Goal: Task Accomplishment & Management: Manage account settings

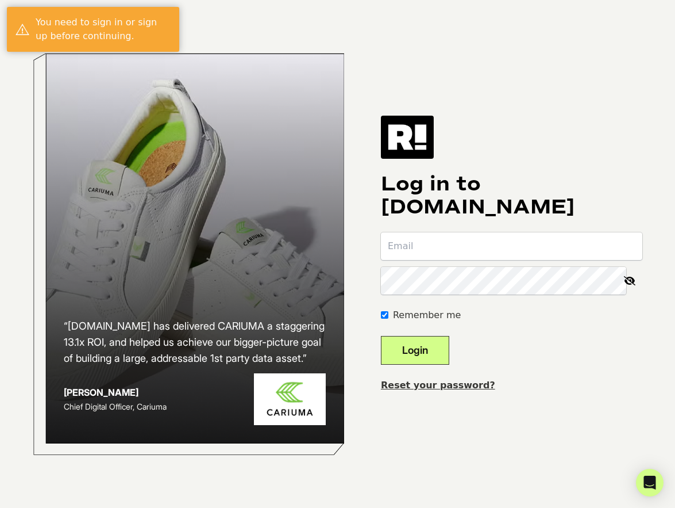
click at [433, 247] on input "email" at bounding box center [512, 246] width 262 height 28
type input "[EMAIL_ADDRESS][DOMAIN_NAME]"
click at [427, 354] on button "Login" at bounding box center [415, 350] width 68 height 29
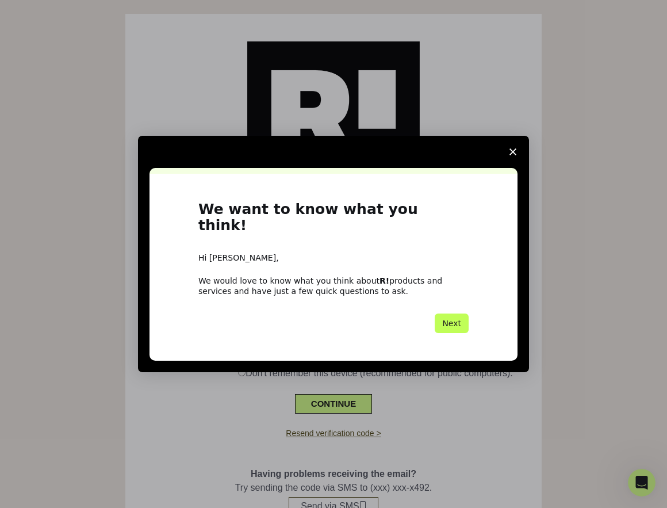
click at [463, 316] on button "Next" at bounding box center [452, 323] width 34 height 20
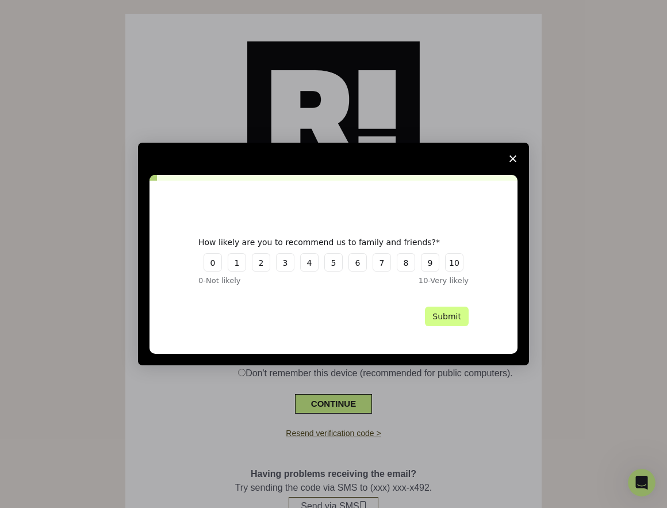
click at [510, 156] on polygon "Close survey" at bounding box center [512, 158] width 7 height 7
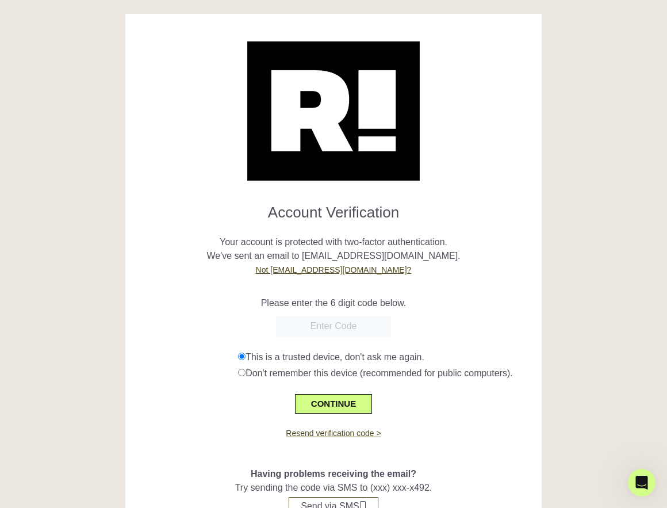
click at [326, 328] on input "text" at bounding box center [333, 326] width 115 height 21
type input "499421"
click at [320, 413] on button "CONTINUE" at bounding box center [333, 404] width 77 height 20
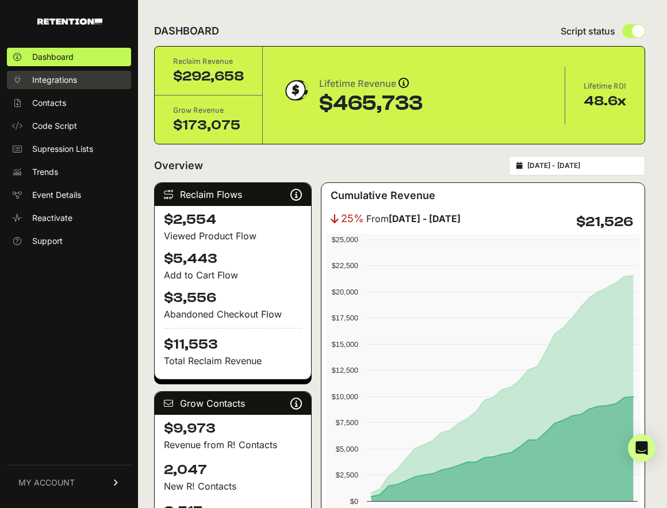
click at [47, 73] on link "Integrations" at bounding box center [69, 80] width 124 height 18
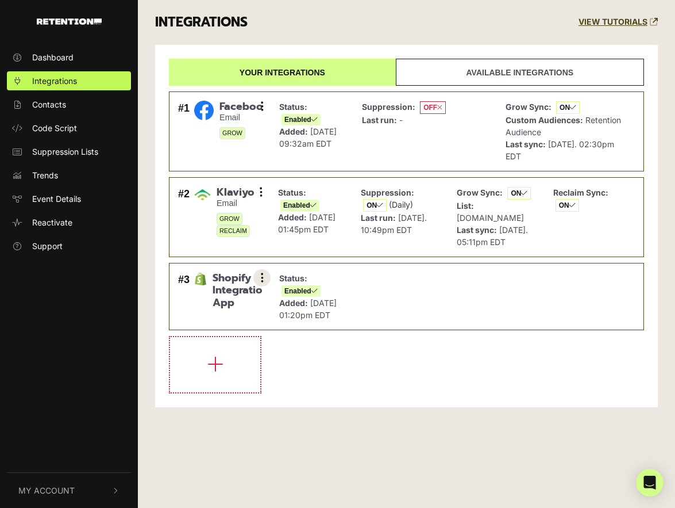
click at [261, 279] on icon at bounding box center [262, 277] width 3 height 11
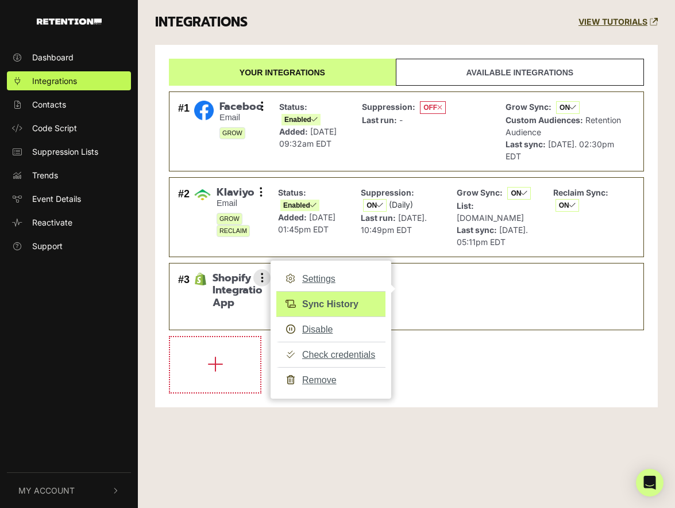
click at [320, 299] on link "Sync History" at bounding box center [330, 304] width 109 height 26
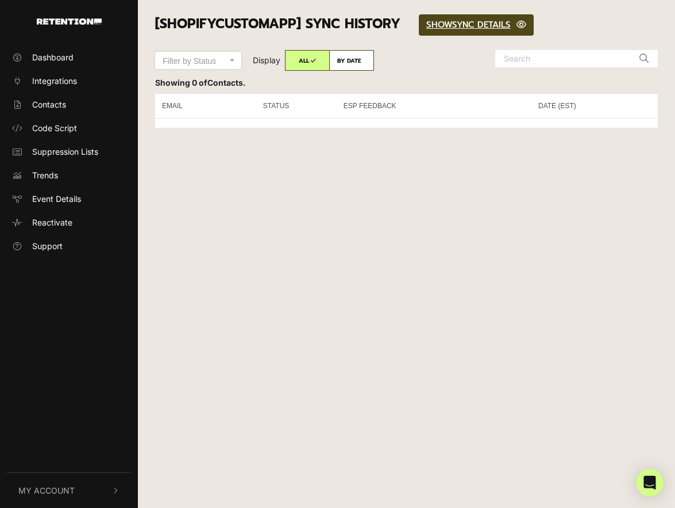
click at [345, 62] on label "BY DATE" at bounding box center [351, 60] width 45 height 21
radio input "true"
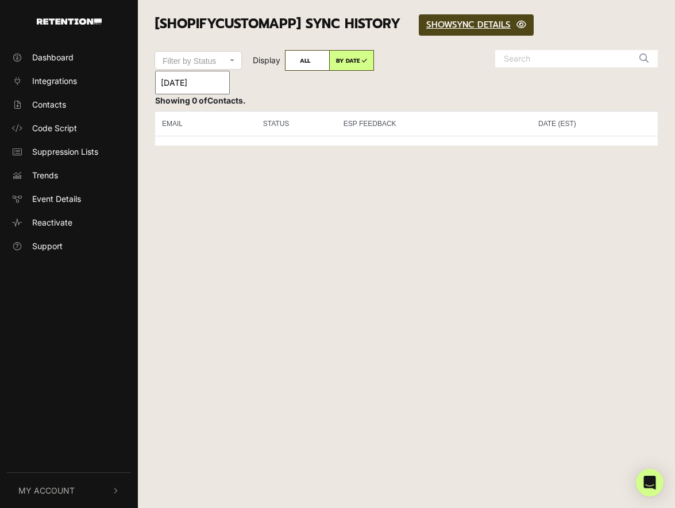
click at [310, 62] on label "ALL" at bounding box center [307, 60] width 45 height 21
radio input "true"
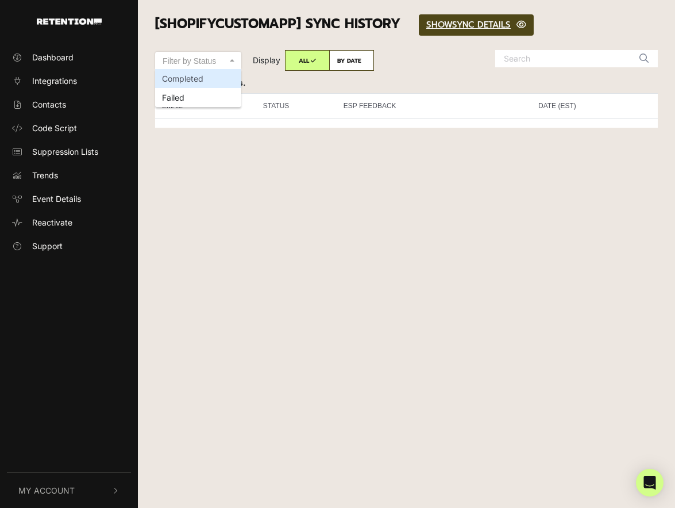
click at [206, 58] on span "Filter by Status" at bounding box center [189, 60] width 53 height 9
click at [206, 52] on select "Filter by Status Completed Failed" at bounding box center [198, 52] width 86 height 1
select select "success"
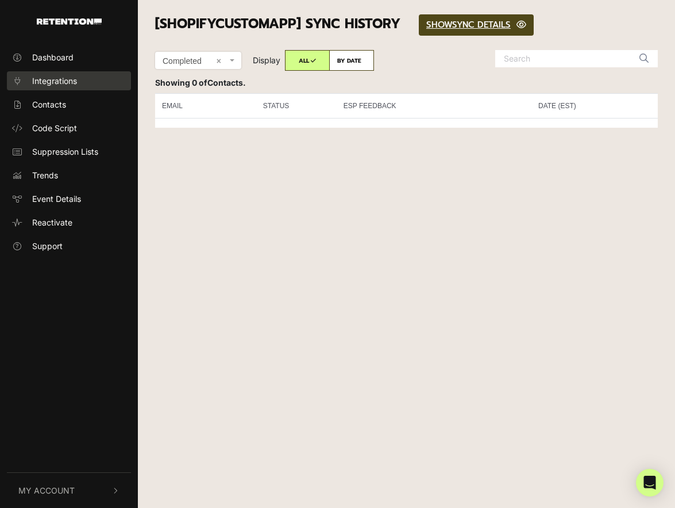
click at [63, 82] on span "Integrations" at bounding box center [54, 81] width 45 height 12
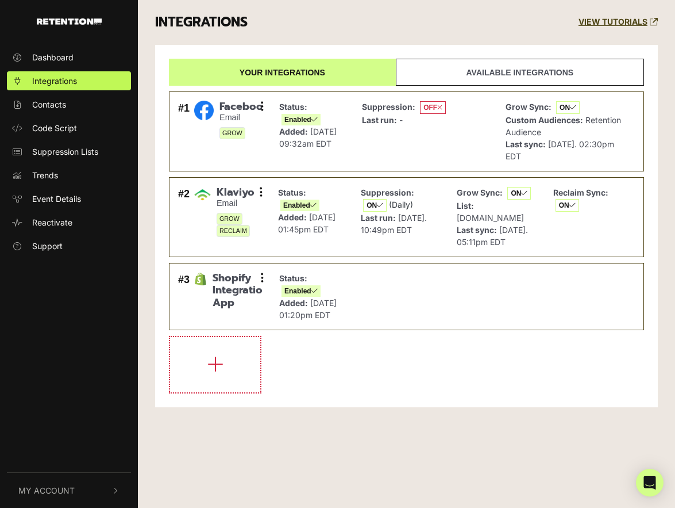
click at [468, 78] on link "Available integrations" at bounding box center [520, 72] width 248 height 27
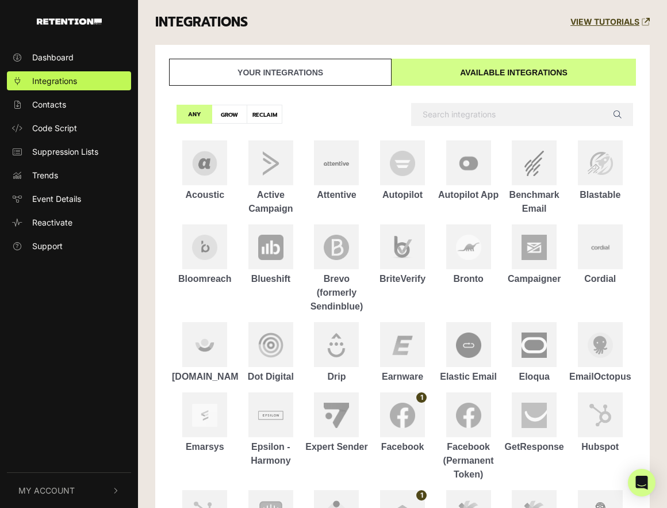
click at [268, 69] on link "Your integrations" at bounding box center [280, 72] width 222 height 27
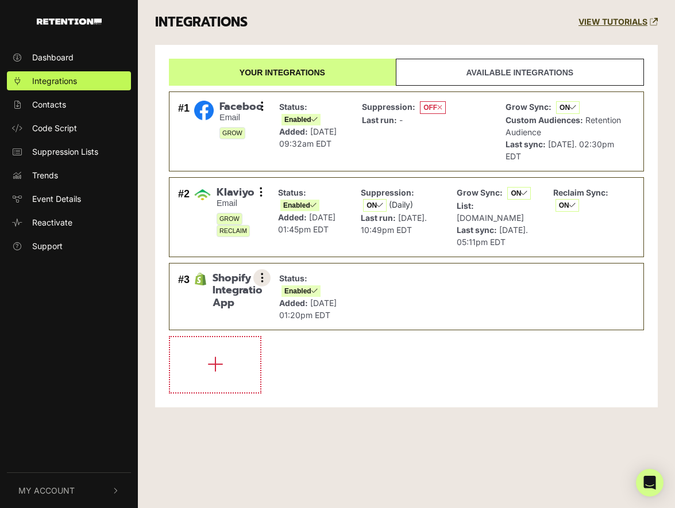
click at [258, 277] on button at bounding box center [262, 277] width 17 height 17
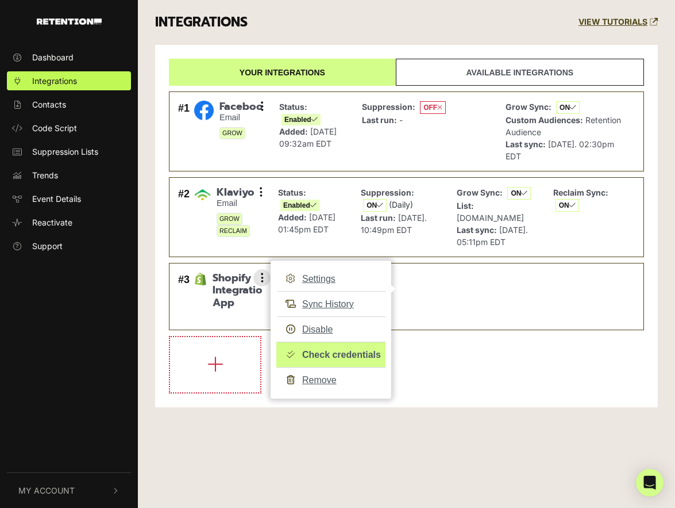
click at [333, 351] on link "Check credentials" at bounding box center [330, 354] width 109 height 26
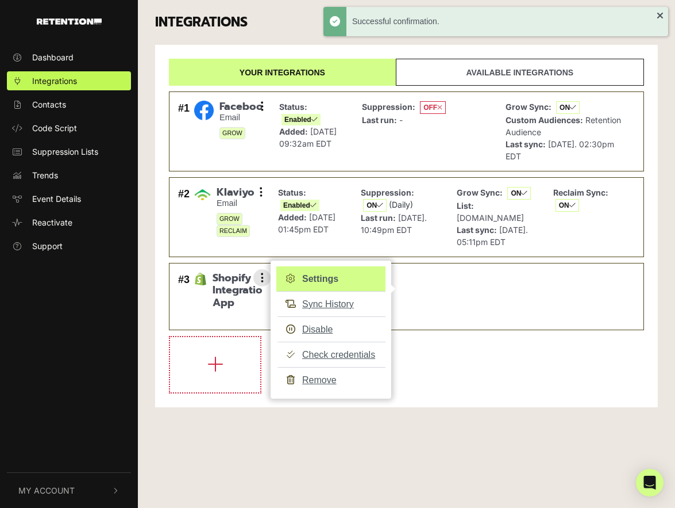
click at [332, 277] on link "Settings" at bounding box center [330, 278] width 109 height 25
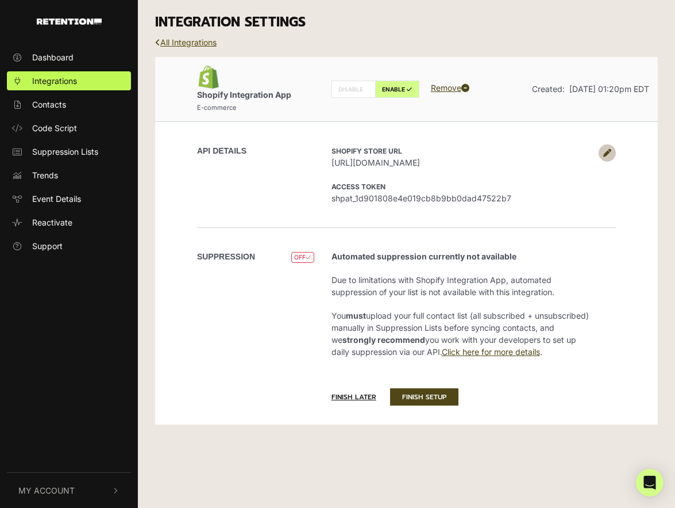
click at [182, 44] on link "All Integrations" at bounding box center [186, 42] width 62 height 10
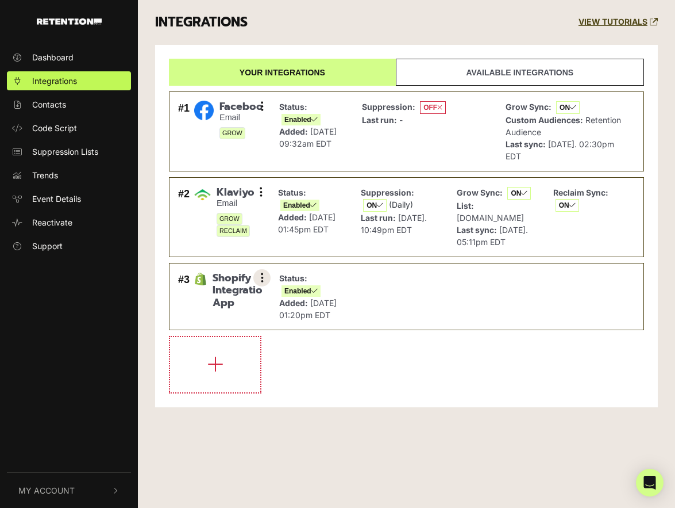
click at [266, 276] on button at bounding box center [262, 277] width 17 height 17
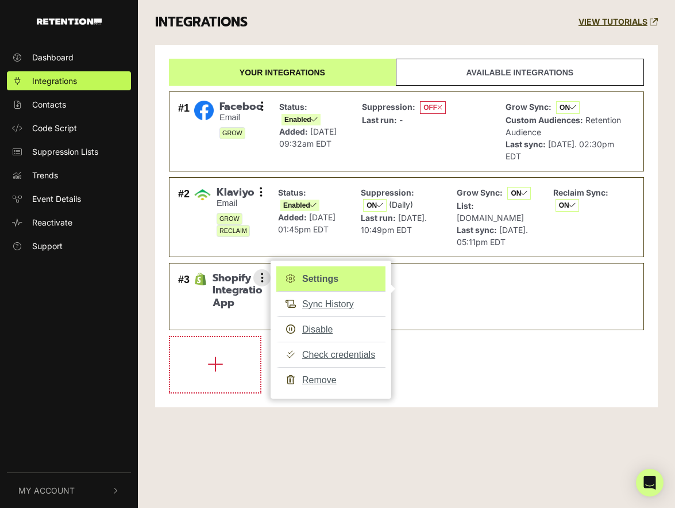
click at [326, 279] on link "Settings" at bounding box center [330, 278] width 109 height 25
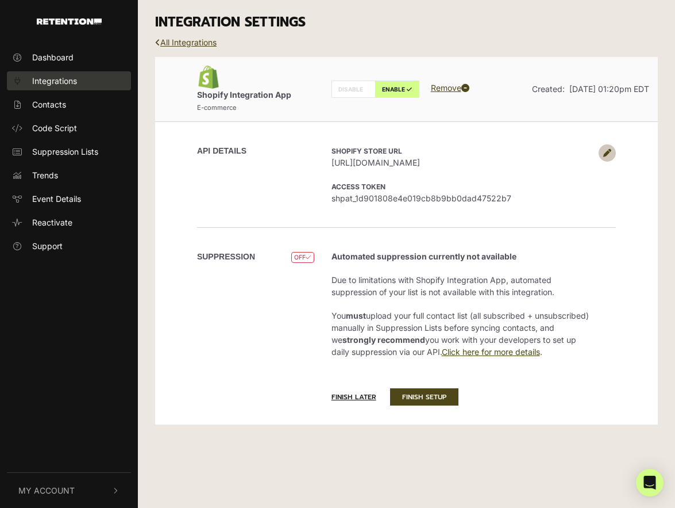
click at [49, 74] on link "Integrations" at bounding box center [69, 80] width 124 height 19
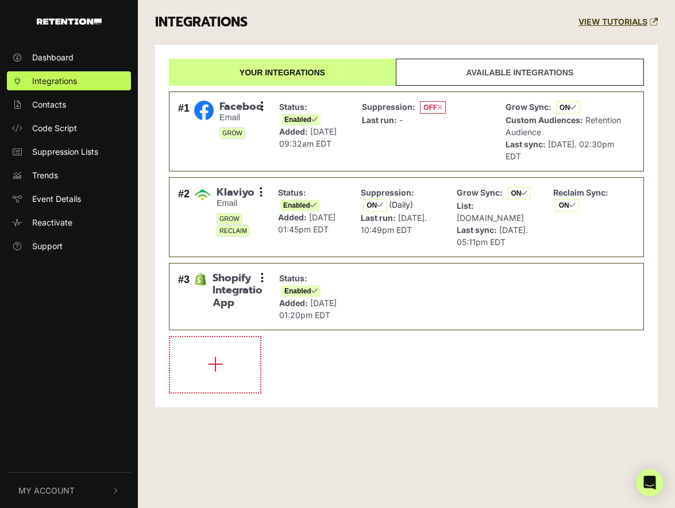
click at [487, 72] on link "Available integrations" at bounding box center [520, 72] width 248 height 27
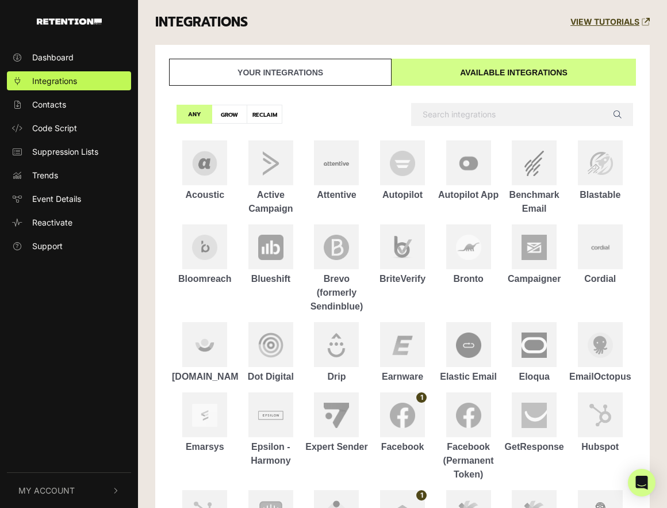
click at [306, 70] on link "Your integrations" at bounding box center [280, 72] width 222 height 27
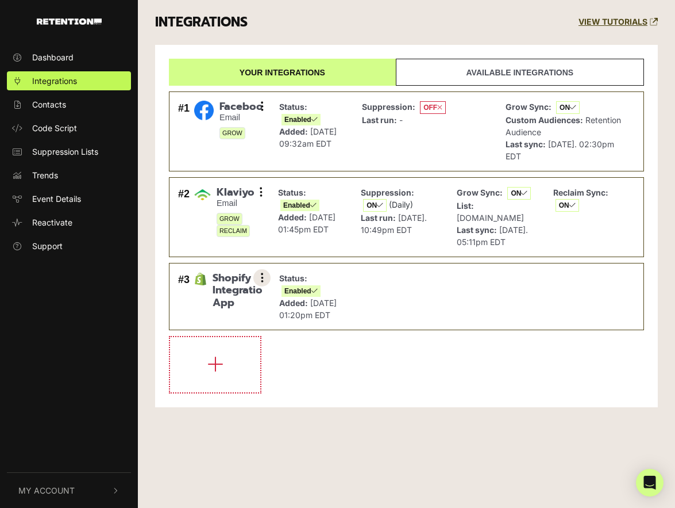
click at [257, 276] on button at bounding box center [262, 277] width 17 height 17
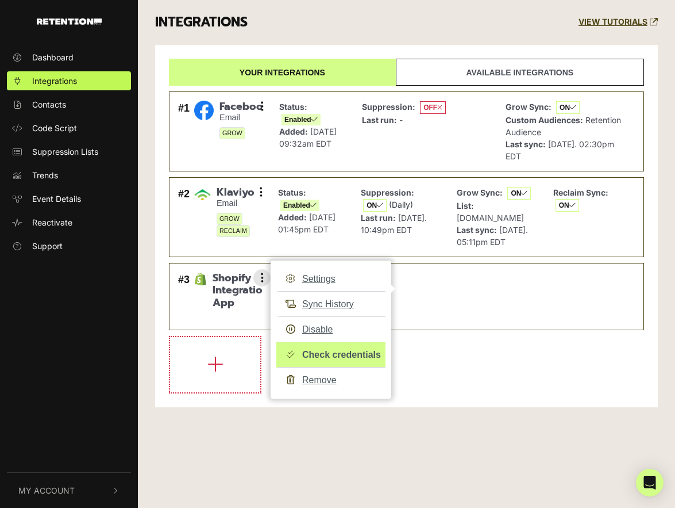
click at [350, 349] on link "Check credentials" at bounding box center [330, 354] width 109 height 26
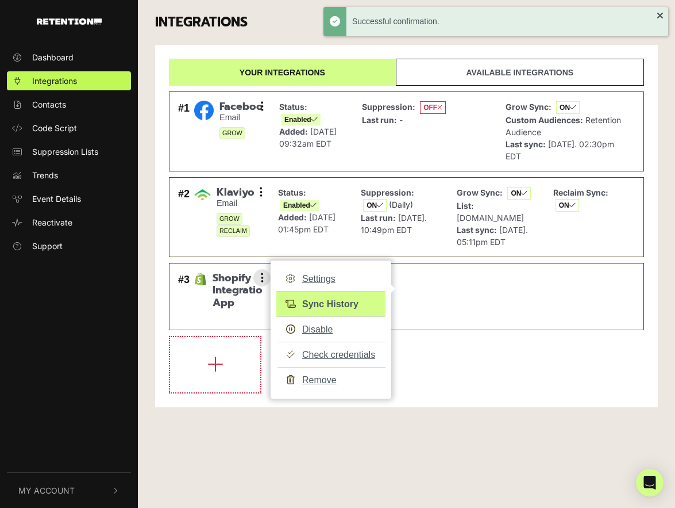
click at [321, 304] on link "Sync History" at bounding box center [330, 304] width 109 height 26
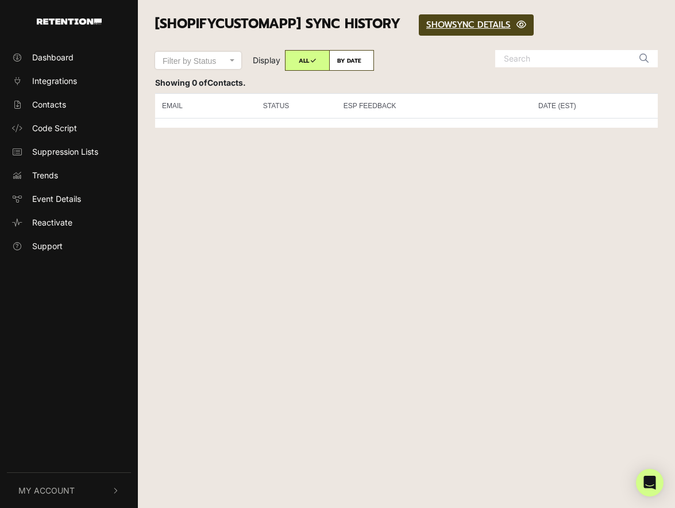
click at [344, 60] on label "BY DATE" at bounding box center [351, 60] width 45 height 21
radio input "true"
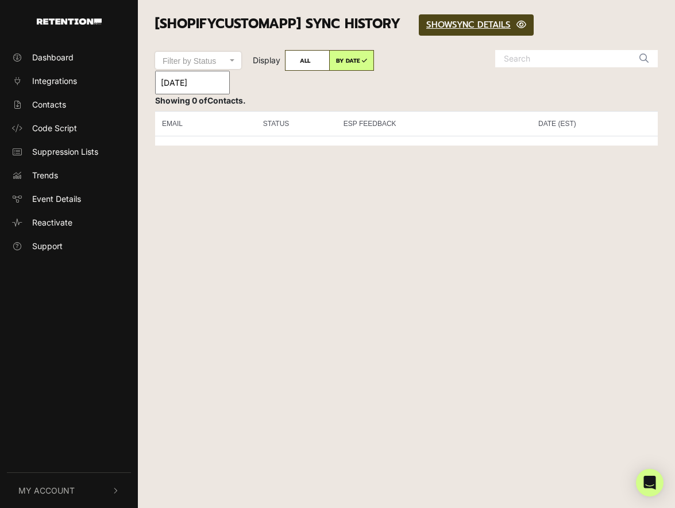
click at [196, 83] on input "[DATE]" at bounding box center [192, 83] width 75 height 24
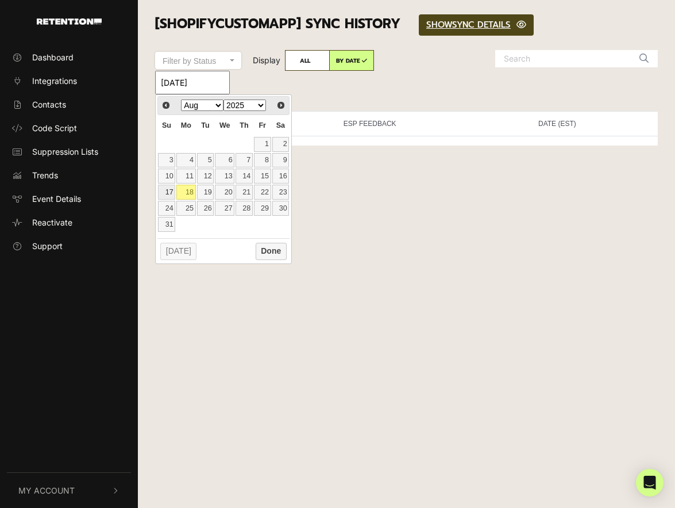
click at [169, 191] on link "17" at bounding box center [166, 192] width 17 height 15
type input "08/17/2025"
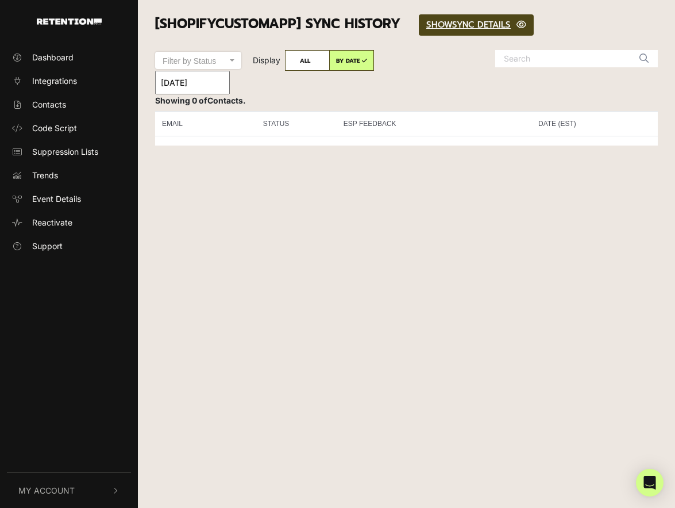
click at [306, 58] on label "ALL" at bounding box center [307, 60] width 45 height 21
radio input "true"
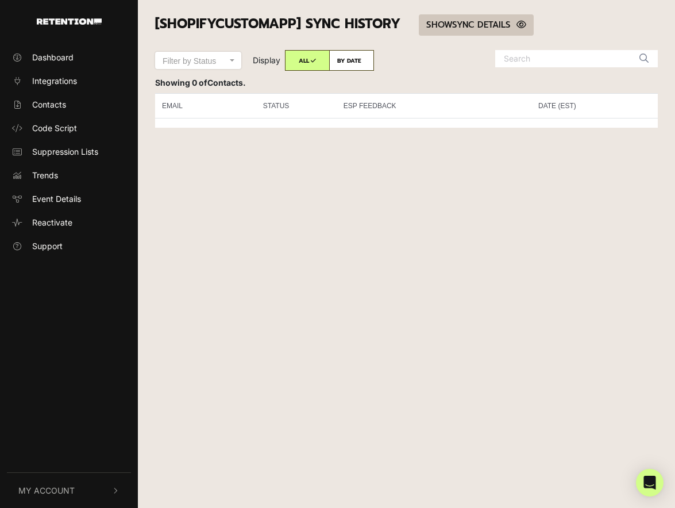
click at [452, 28] on link "SHOW HIDE SYNC DETAILS" at bounding box center [476, 24] width 115 height 21
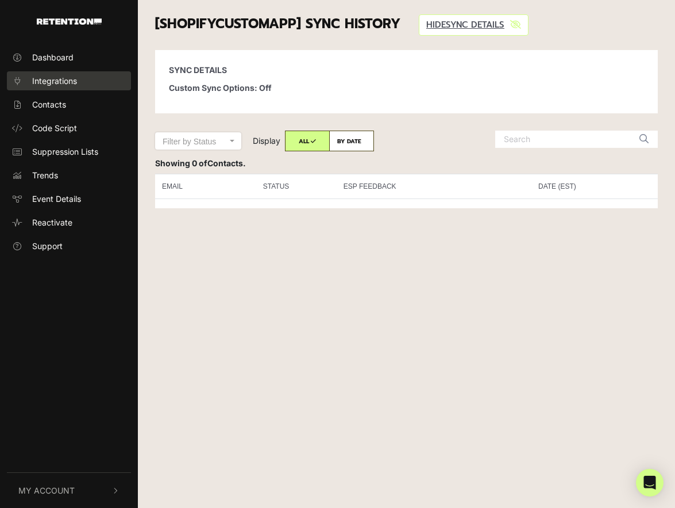
click at [51, 77] on span "Integrations" at bounding box center [54, 81] width 45 height 12
